Goal: Task Accomplishment & Management: Use online tool/utility

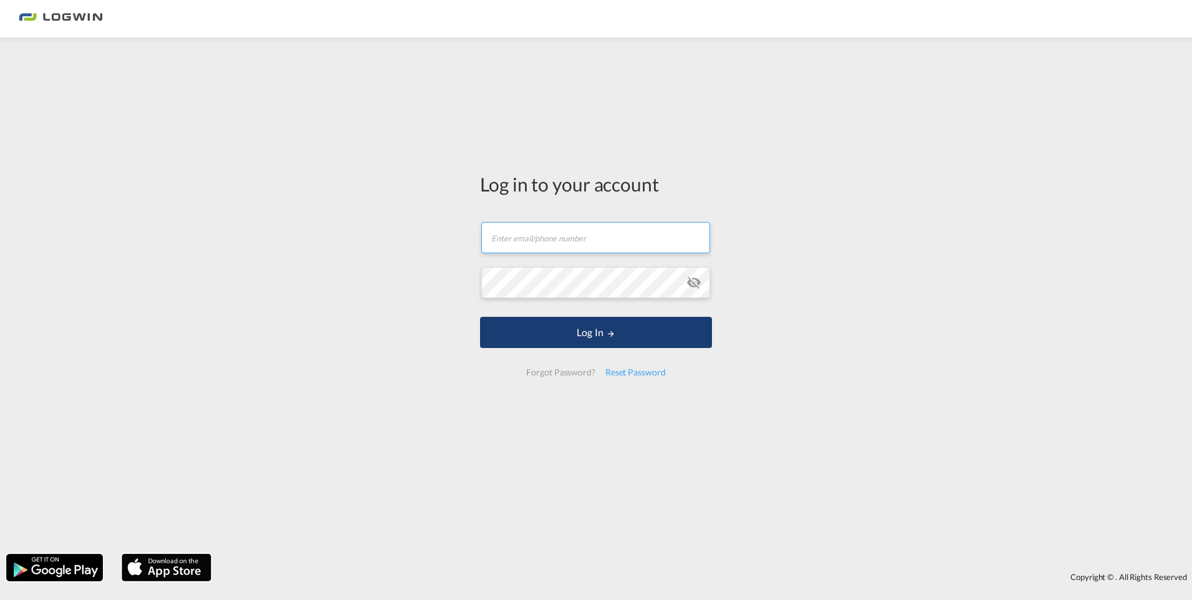
type input "[PERSON_NAME][EMAIL_ADDRESS][PERSON_NAME][DOMAIN_NAME]"
click at [592, 332] on button "Log In" at bounding box center [596, 332] width 232 height 31
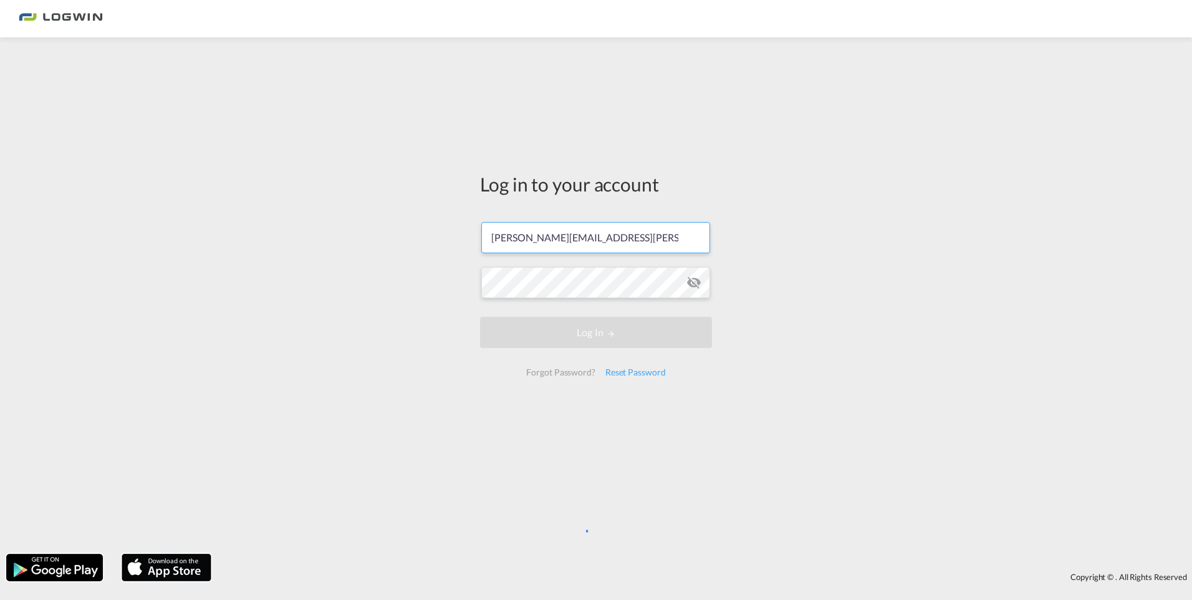
scroll to position [0, 15]
